Goal: Check status: Check status

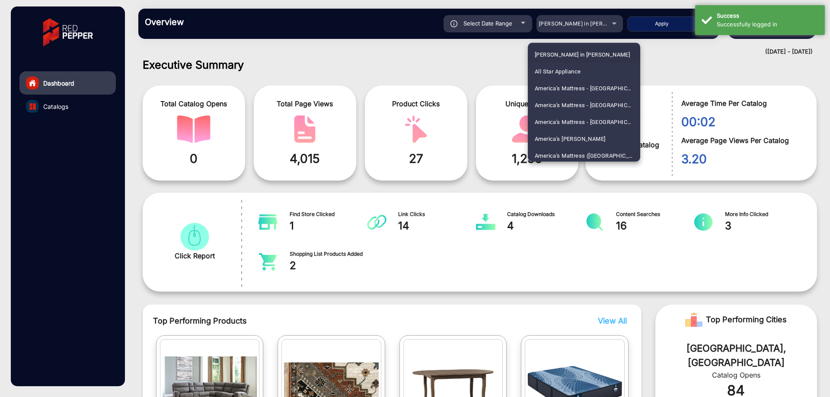
scroll to position [1132, 0]
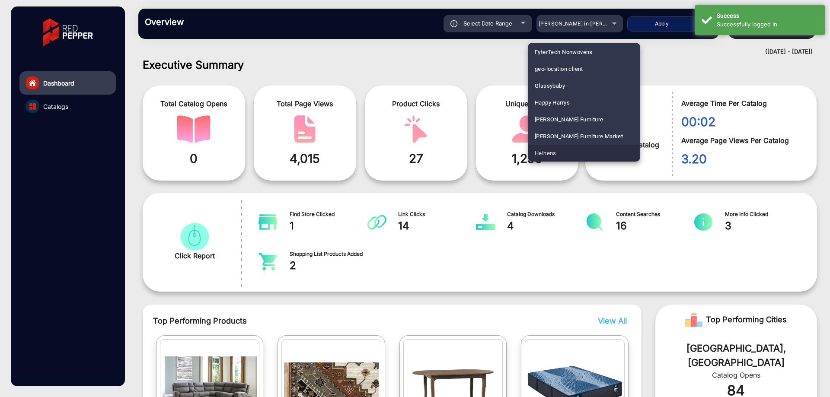
drag, startPoint x: 577, startPoint y: 149, endPoint x: 592, endPoint y: 121, distance: 32.5
click at [576, 150] on mat-option "Heinens" at bounding box center [584, 153] width 112 height 17
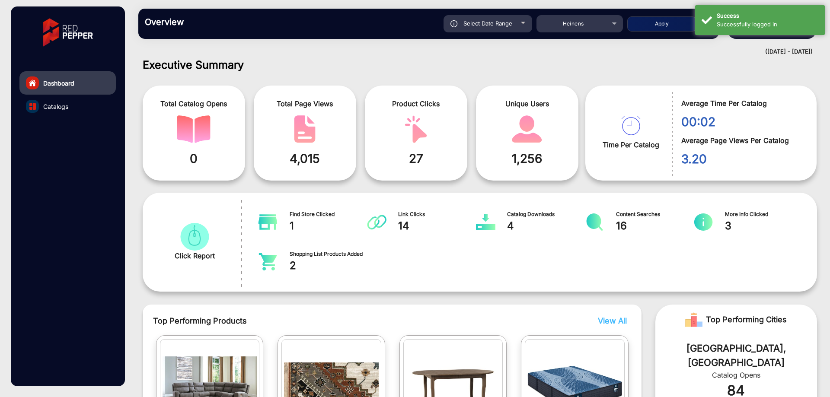
click at [656, 19] on button "Apply" at bounding box center [661, 23] width 69 height 15
type input "[DATE]"
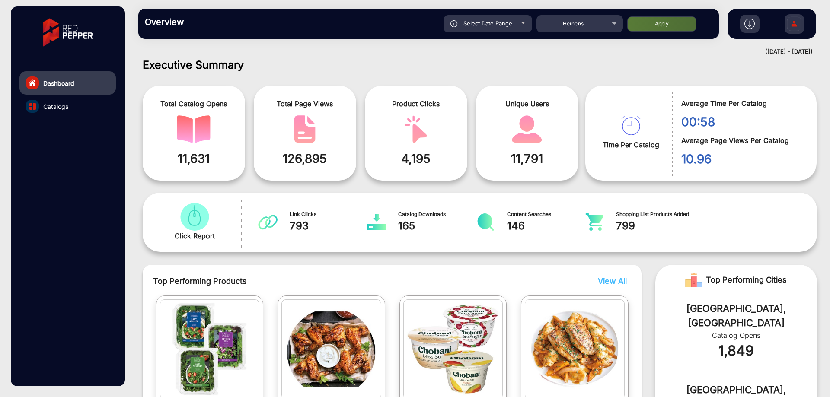
click at [701, 105] on span "Average Time Per Catalog" at bounding box center [742, 103] width 122 height 10
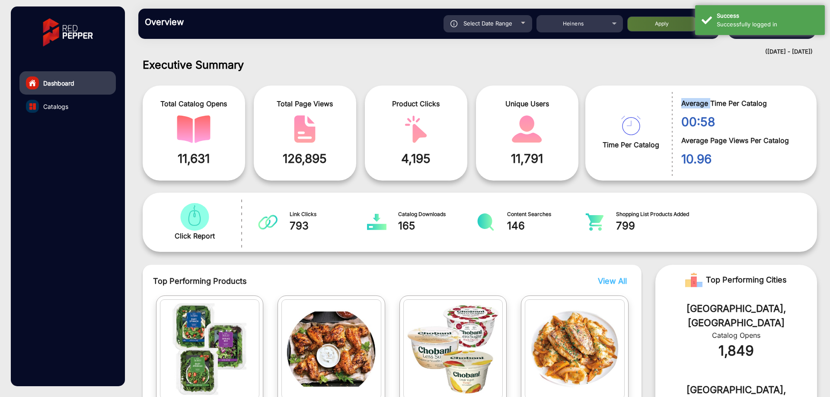
click at [701, 105] on span "Average Time Per Catalog" at bounding box center [742, 103] width 122 height 10
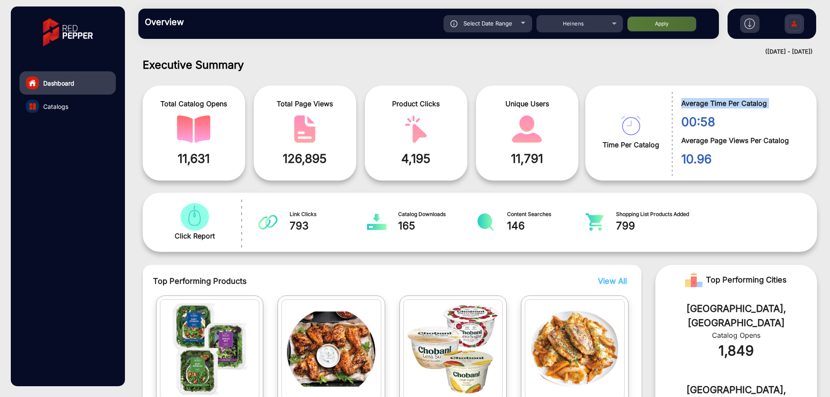
click at [701, 105] on span "Average Time Per Catalog" at bounding box center [742, 103] width 122 height 10
copy div "Average Time Per Catalog"
click at [494, 21] on span "Select Date Range" at bounding box center [487, 23] width 49 height 7
type input "[DATE]"
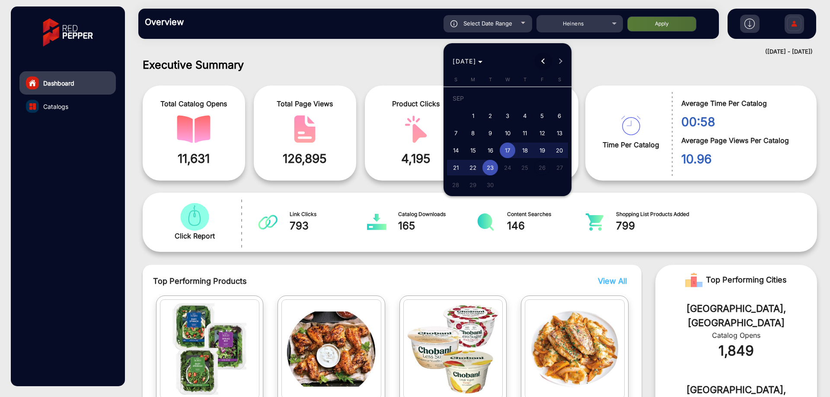
click at [540, 65] on span "Previous month" at bounding box center [543, 61] width 17 height 17
click at [453, 113] on span "1" at bounding box center [456, 116] width 16 height 16
type input "[DATE]"
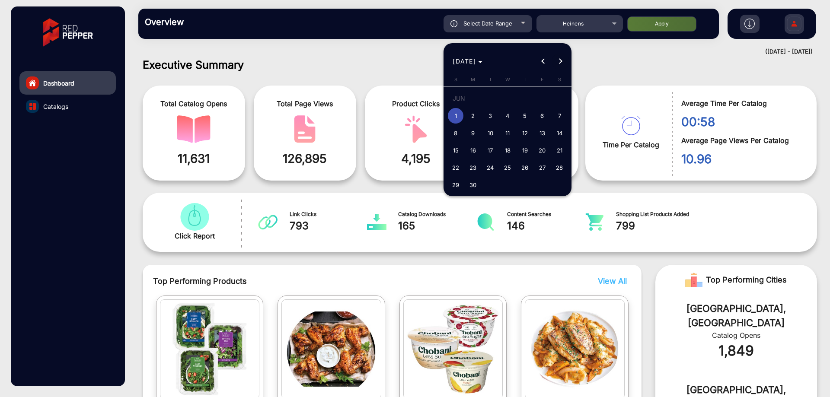
click at [562, 63] on span "Next month" at bounding box center [560, 61] width 17 height 17
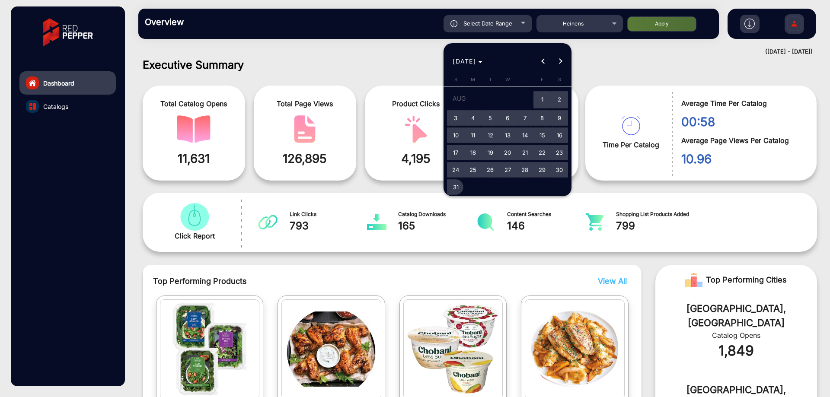
drag, startPoint x: 459, startPoint y: 186, endPoint x: 529, endPoint y: 134, distance: 87.4
click at [459, 186] on span "31" at bounding box center [456, 187] width 16 height 16
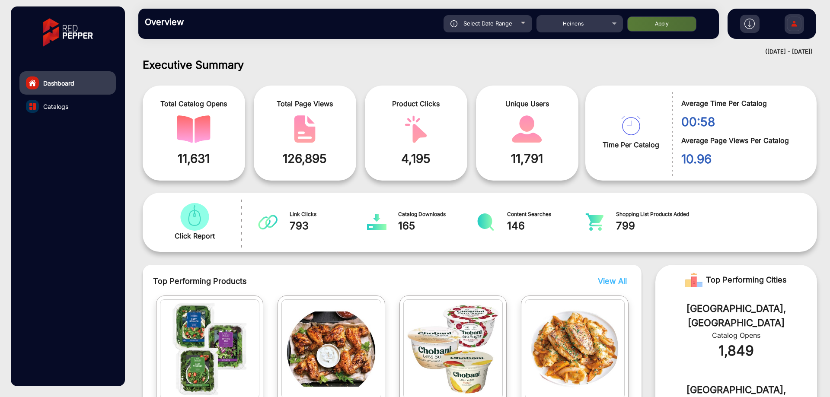
type input "[DATE]"
click at [602, 24] on div "Heinens" at bounding box center [572, 24] width 69 height 10
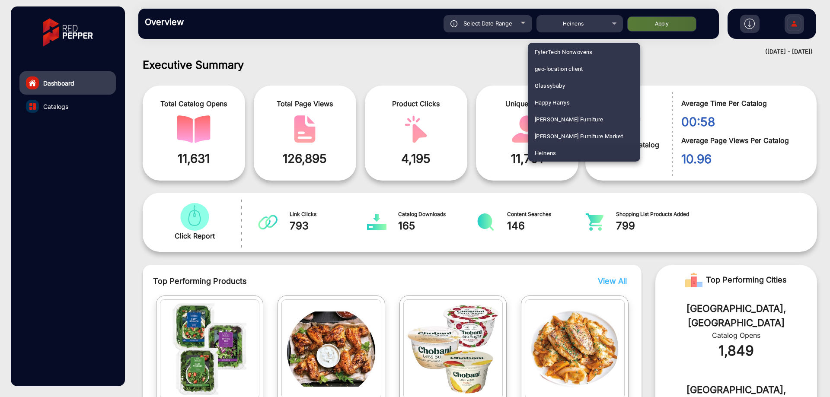
click at [510, 26] on div at bounding box center [415, 198] width 830 height 397
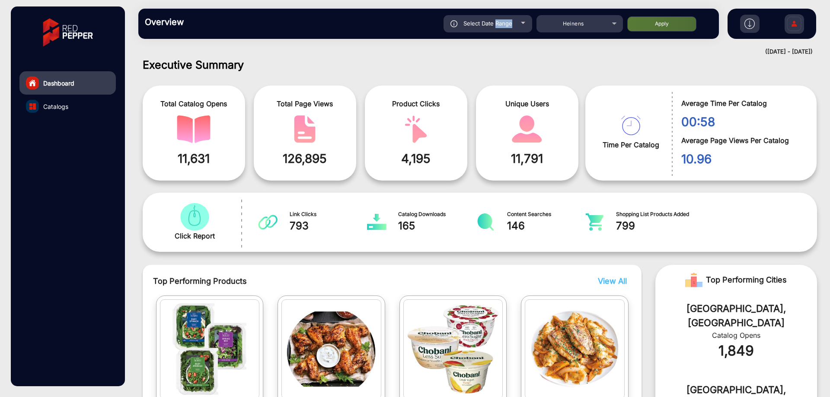
click at [510, 26] on span "Select Date Range" at bounding box center [487, 23] width 49 height 7
type input "[DATE]"
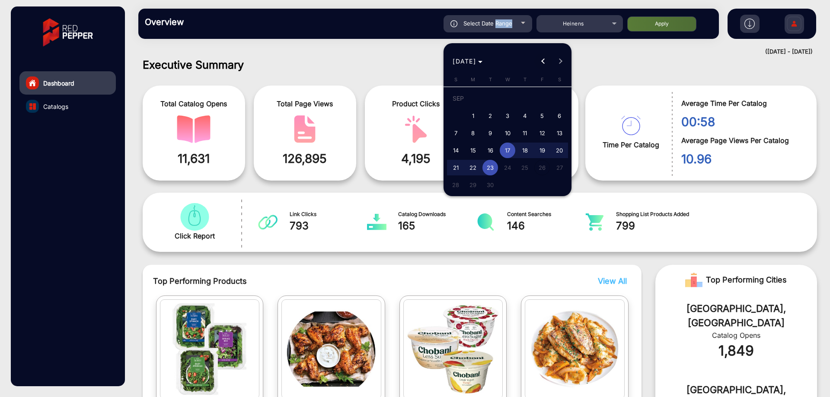
click at [545, 63] on button "Previous month" at bounding box center [543, 61] width 17 height 17
click at [545, 62] on button "Previous month" at bounding box center [543, 61] width 17 height 17
click at [555, 62] on span "Next month" at bounding box center [560, 61] width 17 height 17
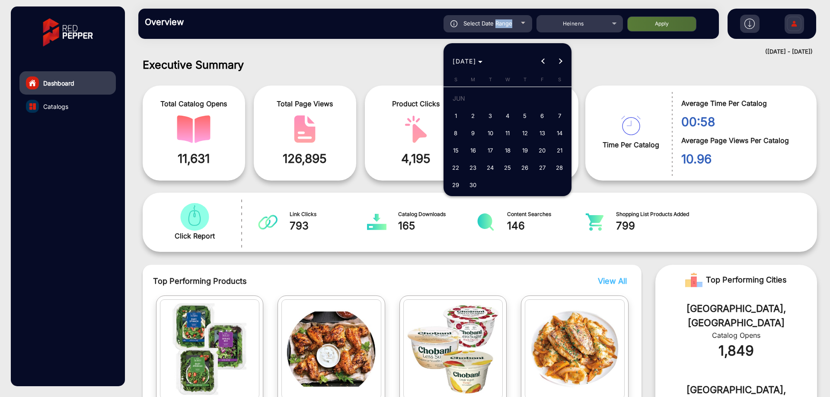
click at [457, 108] on button "1" at bounding box center [455, 115] width 17 height 17
type input "[DATE]"
click at [561, 58] on span "Next month" at bounding box center [560, 61] width 17 height 17
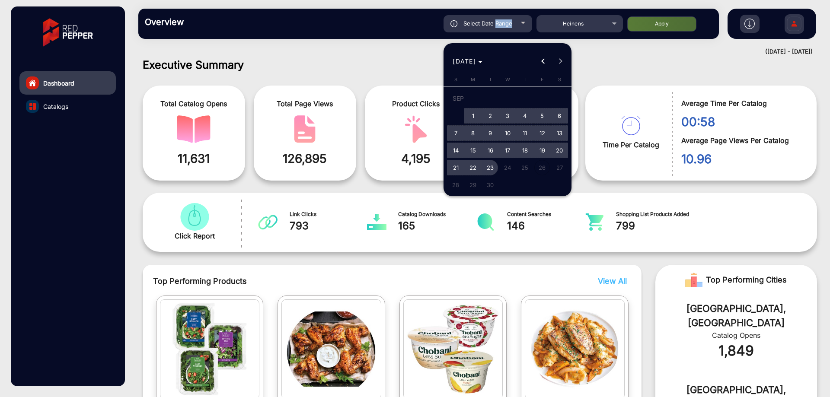
click at [496, 166] on span "23" at bounding box center [490, 168] width 16 height 16
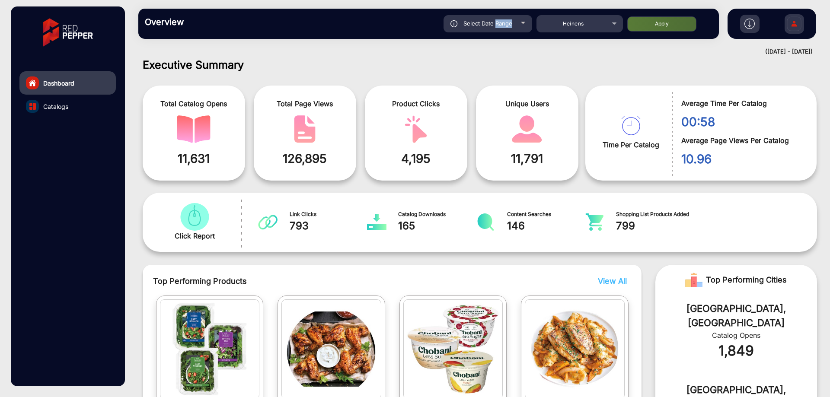
type input "[DATE]"
click at [661, 23] on button "Apply" at bounding box center [661, 23] width 69 height 15
type input "[DATE]"
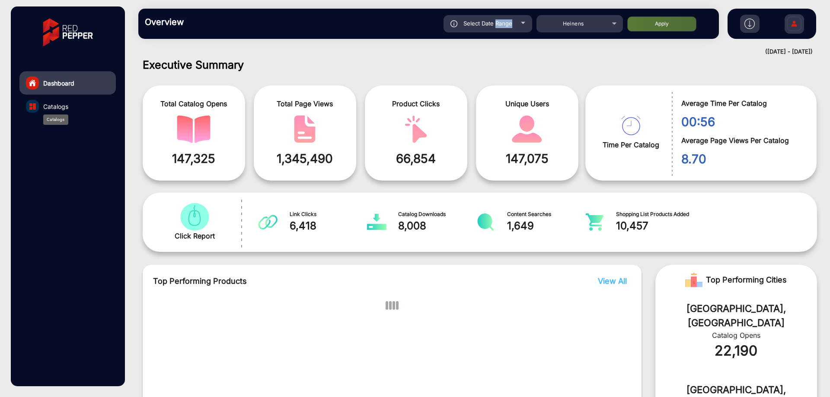
click at [55, 107] on span "Catalogs" at bounding box center [55, 106] width 25 height 9
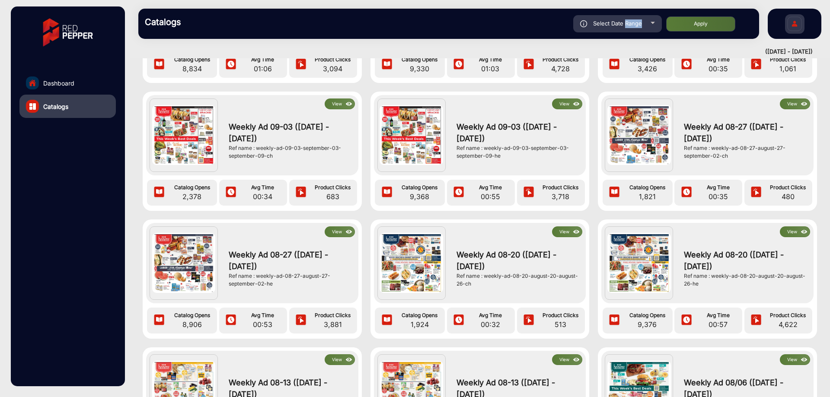
scroll to position [86, 0]
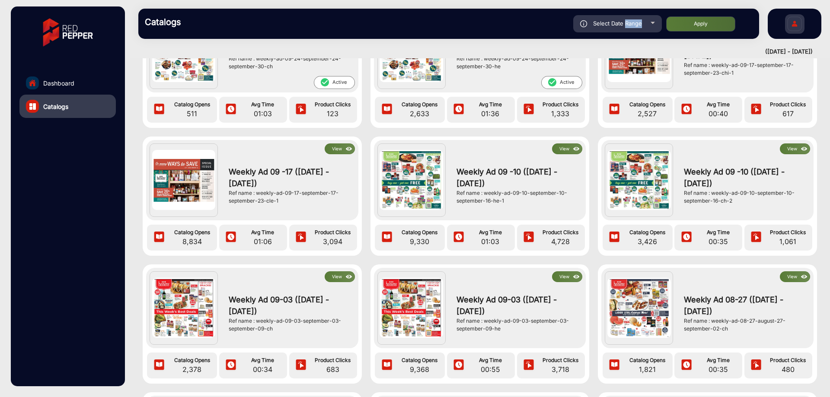
click at [338, 149] on button "View" at bounding box center [340, 148] width 30 height 11
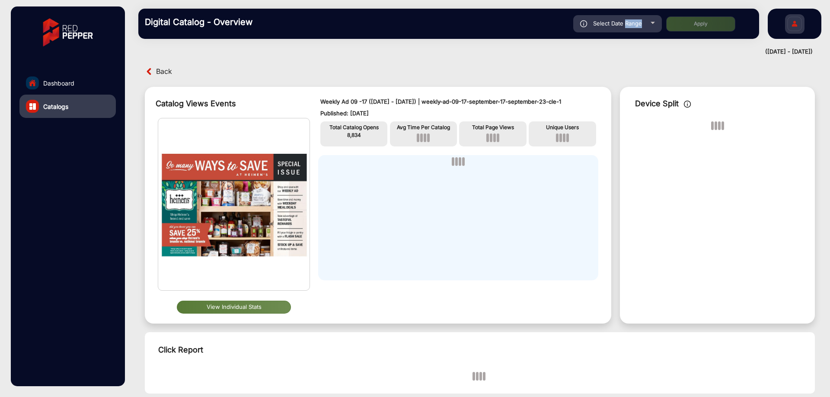
click at [252, 304] on button "View Individual Stats" at bounding box center [234, 307] width 114 height 13
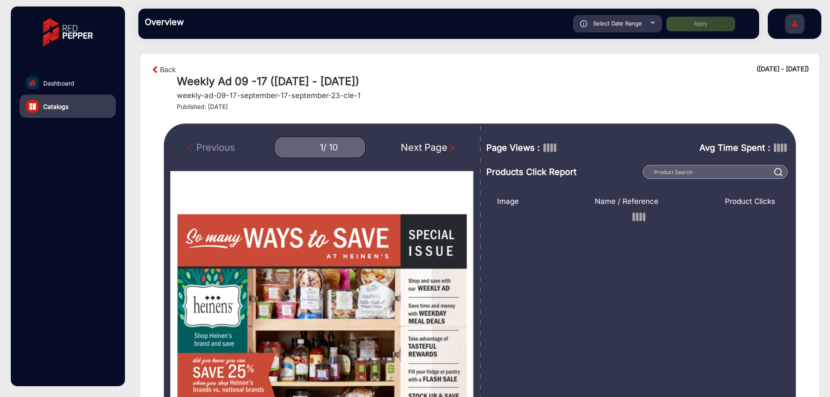
click at [451, 147] on img "Next Page" at bounding box center [451, 148] width 9 height 9
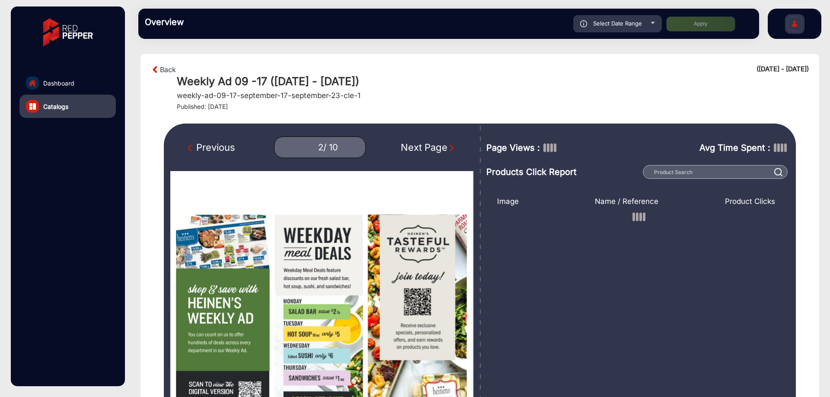
click at [451, 147] on img "Next Page" at bounding box center [451, 148] width 9 height 9
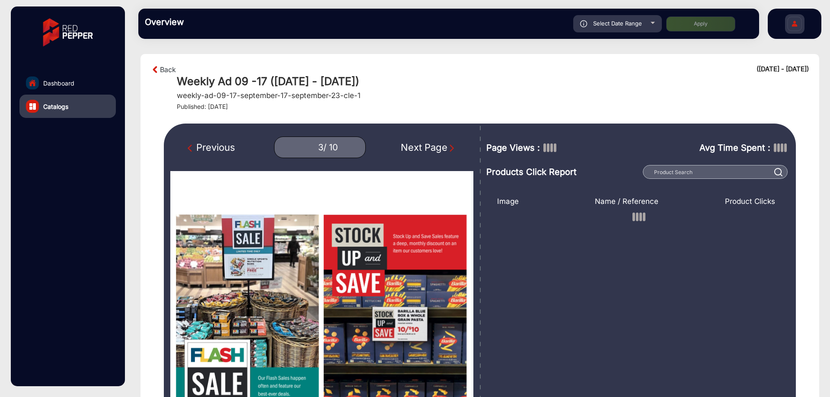
click at [451, 147] on img "Next Page" at bounding box center [451, 148] width 9 height 9
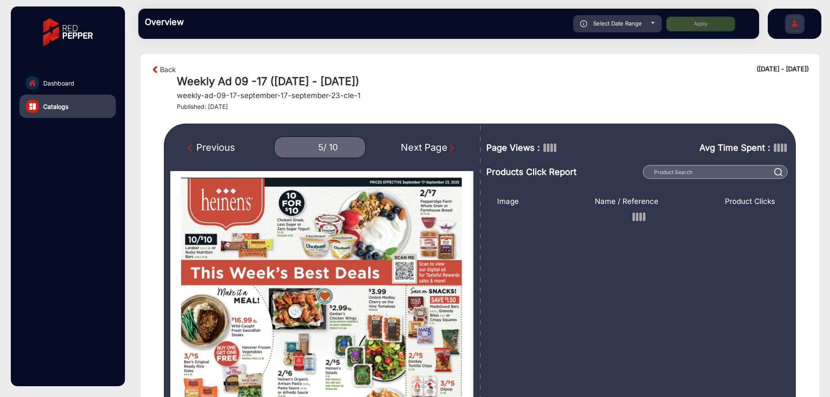
click at [451, 147] on img "Next Page" at bounding box center [451, 148] width 9 height 9
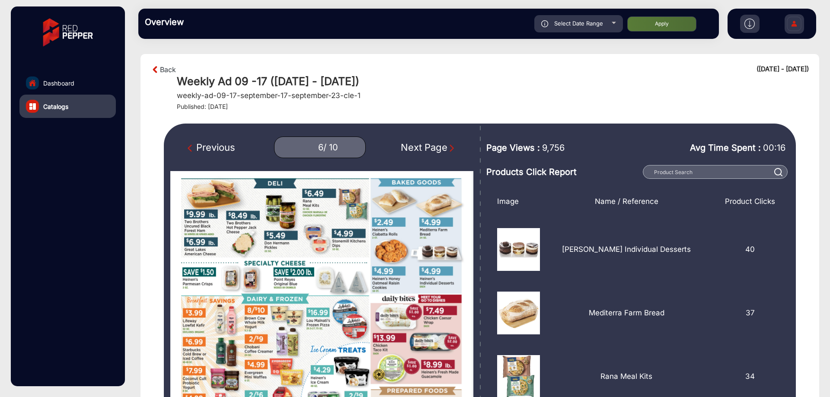
click at [448, 144] on img "Next Page" at bounding box center [451, 148] width 9 height 9
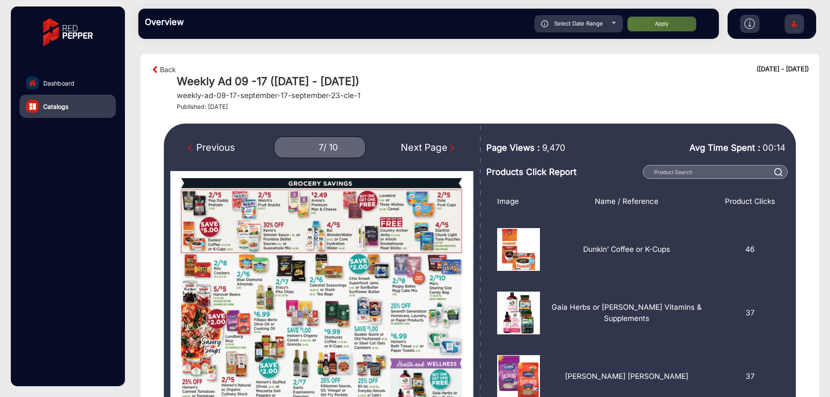
click at [448, 144] on img "Next Page" at bounding box center [451, 148] width 9 height 9
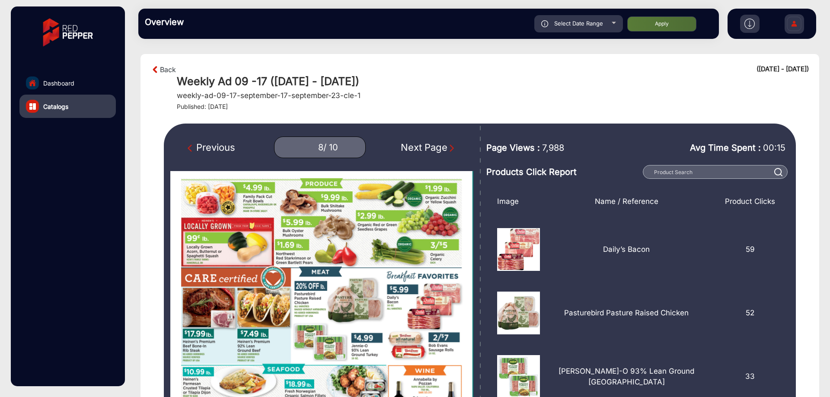
click at [448, 144] on img "Next Page" at bounding box center [451, 148] width 9 height 9
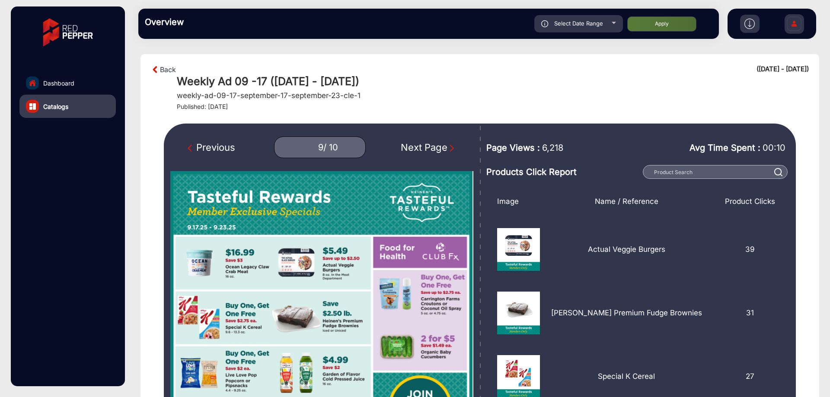
click at [448, 144] on img "Next Page" at bounding box center [451, 148] width 9 height 9
type input "10"
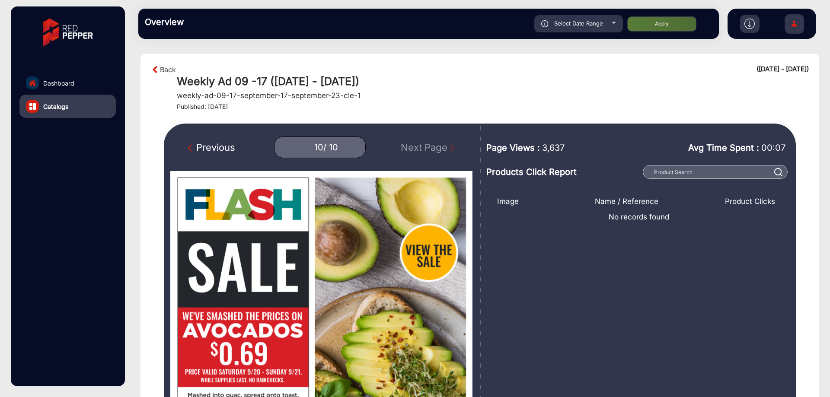
click at [270, 98] on h5 "weekly-ad-09-17-september-17-september-23-cle-1" at bounding box center [269, 95] width 184 height 9
copy h5 "weekly-ad-09-17-september-17-september-23-cle-1"
click at [597, 27] on div "Select Date Range" at bounding box center [578, 23] width 89 height 17
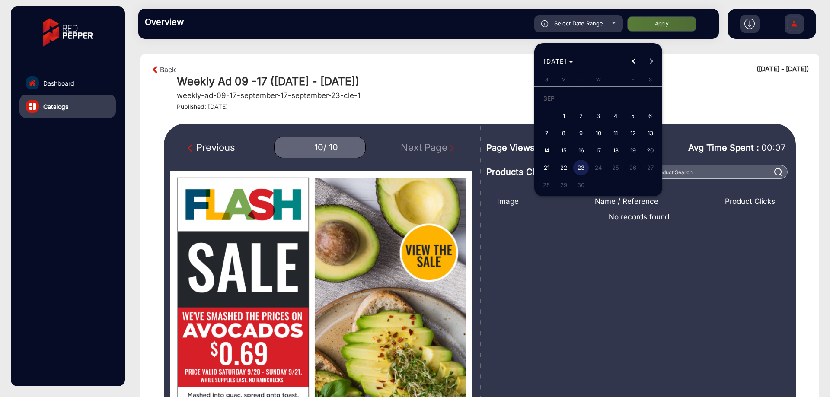
click at [488, 85] on div at bounding box center [415, 198] width 830 height 397
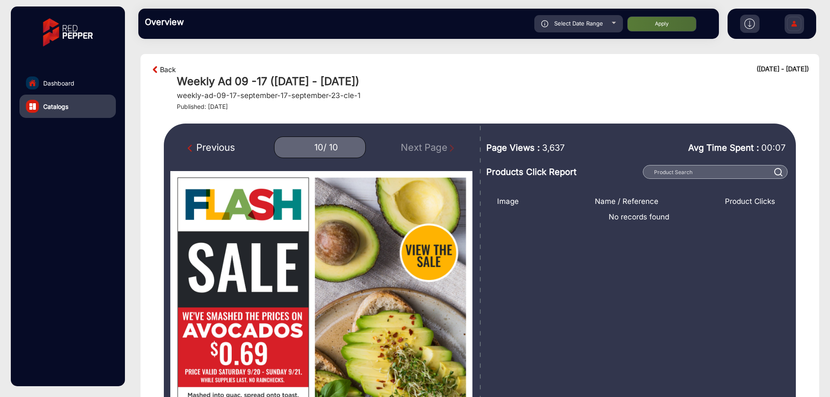
drag, startPoint x: 166, startPoint y: 69, endPoint x: 169, endPoint y: 59, distance: 10.8
click at [166, 70] on link "Back" at bounding box center [168, 69] width 16 height 10
